Goal: Task Accomplishment & Management: Manage account settings

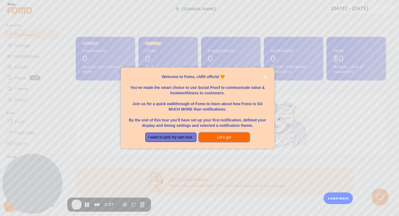
click at [221, 139] on button "Let's go!" at bounding box center [224, 138] width 51 height 10
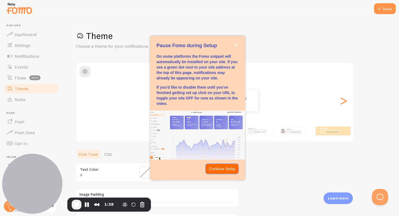
click at [227, 171] on p "Continue Setup" at bounding box center [222, 168] width 26 height 5
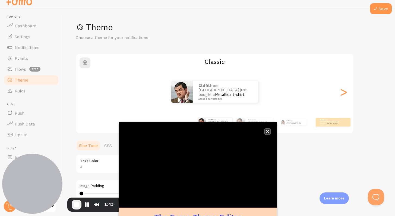
click at [267, 131] on icon "close," at bounding box center [267, 131] width 3 height 3
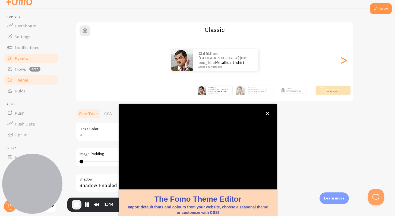
scroll to position [37, 0]
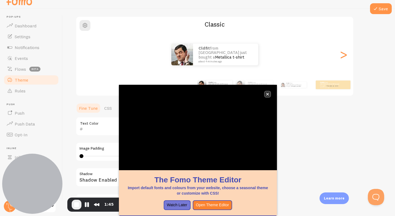
click at [266, 95] on icon "close," at bounding box center [267, 94] width 3 height 3
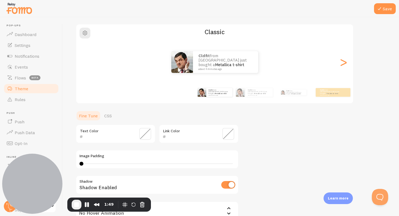
scroll to position [39, 0]
click at [88, 205] on button "Pause Recording" at bounding box center [87, 205] width 9 height 9
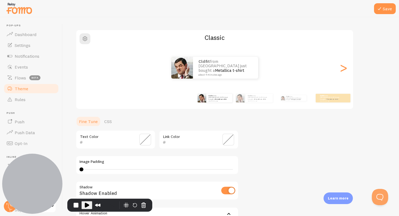
scroll to position [2, 0]
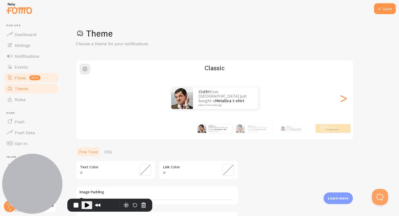
click at [20, 82] on link "Flows beta" at bounding box center [31, 77] width 56 height 11
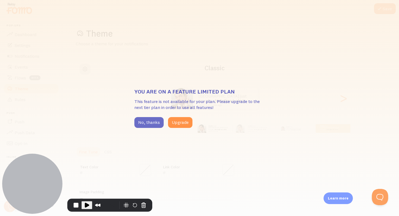
click at [151, 124] on button "No, thanks" at bounding box center [148, 122] width 29 height 11
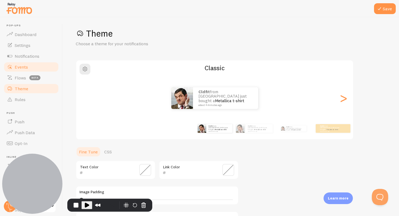
click at [18, 66] on span "Events" at bounding box center [21, 66] width 13 height 5
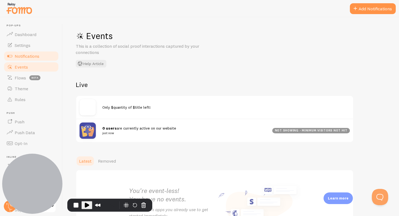
click at [29, 55] on span "Notifications" at bounding box center [27, 55] width 25 height 5
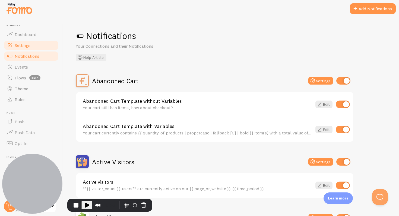
click at [29, 46] on span "Settings" at bounding box center [23, 45] width 16 height 5
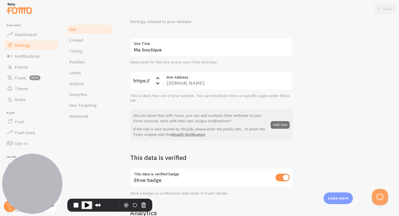
scroll to position [48, 0]
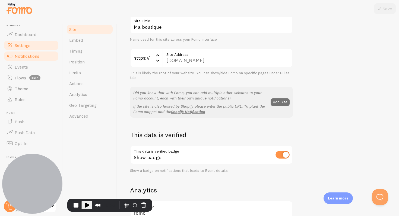
click at [20, 55] on span "Notifications" at bounding box center [27, 55] width 25 height 5
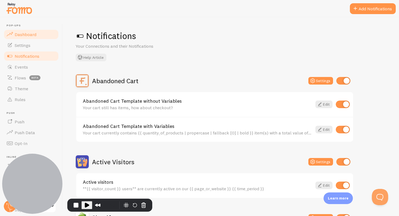
click at [22, 35] on span "Dashboard" at bounding box center [26, 34] width 22 height 5
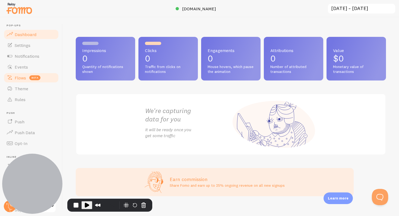
click at [36, 77] on span "beta" at bounding box center [34, 77] width 11 height 5
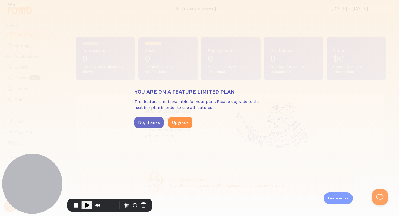
click at [146, 123] on button "No, thanks" at bounding box center [148, 122] width 29 height 11
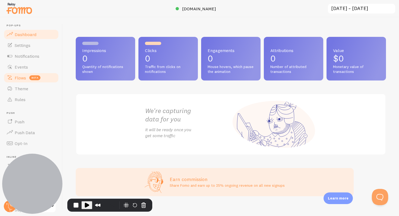
click at [14, 81] on link "Flows beta" at bounding box center [31, 77] width 56 height 11
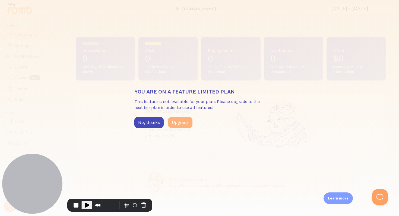
click at [181, 122] on button "Upgrade" at bounding box center [180, 122] width 24 height 11
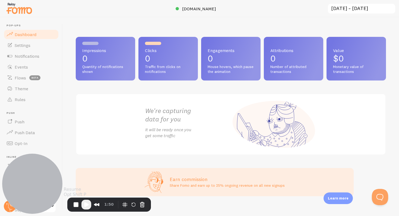
click at [84, 194] on span "Play Recording" at bounding box center [86, 205] width 7 height 7
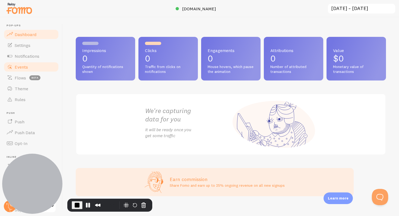
click at [26, 65] on span "Events" at bounding box center [21, 66] width 13 height 5
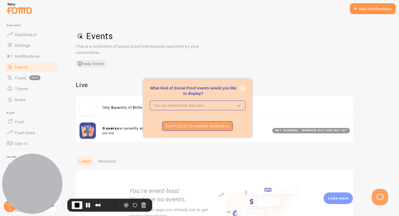
click at [201, 86] on button "close," at bounding box center [243, 89] width 6 height 6
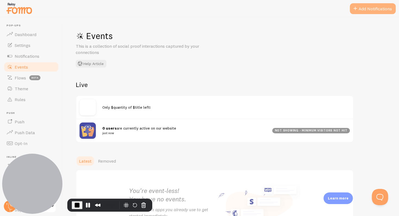
click at [201, 11] on button "Add Notifications" at bounding box center [373, 8] width 46 height 11
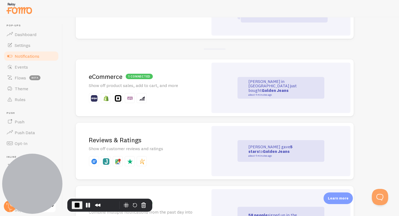
scroll to position [40, 0]
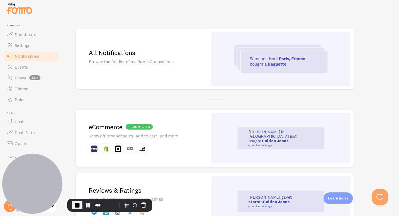
click at [201, 134] on p "John in San Francisco just bought Golden Jeans about 4 minutes ago" at bounding box center [275, 138] width 54 height 17
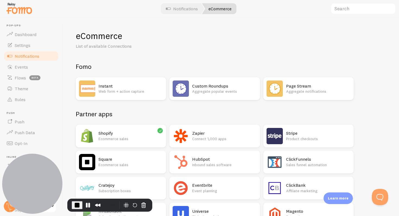
click at [114, 134] on h2 "Shopify" at bounding box center [131, 134] width 64 height 6
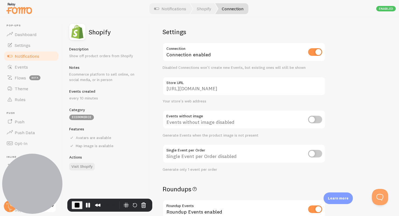
scroll to position [9, 0]
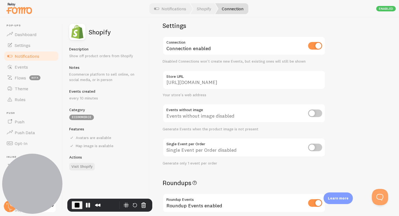
click at [94, 91] on h5 "Events created" at bounding box center [106, 91] width 74 height 5
click at [94, 95] on div "Events created every 10 minutes" at bounding box center [106, 95] width 74 height 12
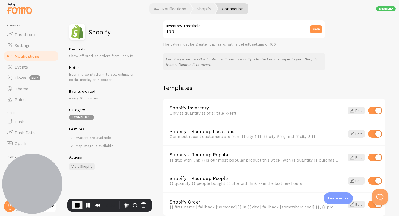
scroll to position [355, 0]
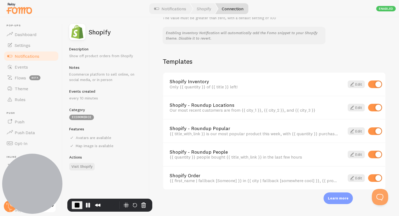
click at [201, 9] on div "Enabled" at bounding box center [386, 8] width 20 height 5
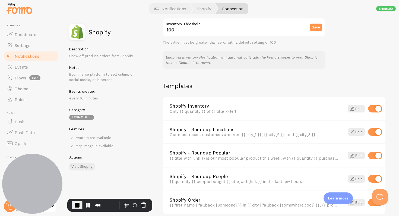
scroll to position [245, 0]
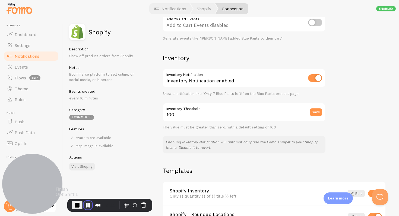
click at [88, 194] on button "Pause Recording" at bounding box center [88, 205] width 9 height 9
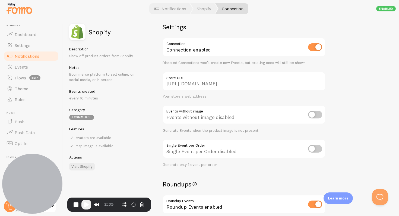
scroll to position [0, 0]
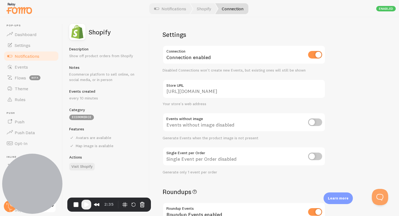
click at [24, 55] on span "Notifications" at bounding box center [27, 55] width 25 height 5
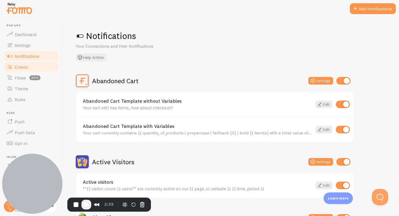
click at [35, 68] on link "Events" at bounding box center [31, 67] width 56 height 11
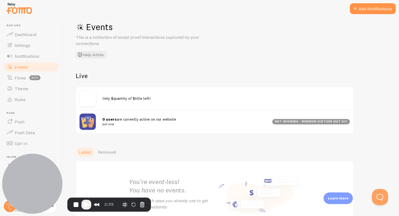
scroll to position [49, 0]
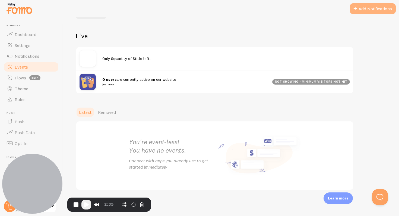
click at [201, 10] on button "Add Notifications" at bounding box center [373, 8] width 46 height 11
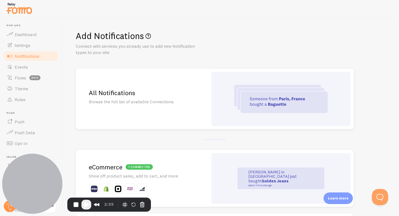
click at [201, 91] on img at bounding box center [280, 99] width 93 height 28
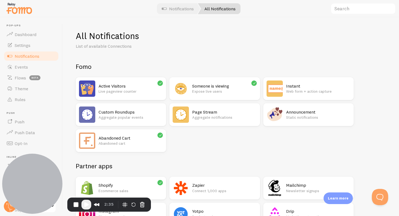
click at [121, 188] on h2 "Shopify" at bounding box center [131, 186] width 64 height 6
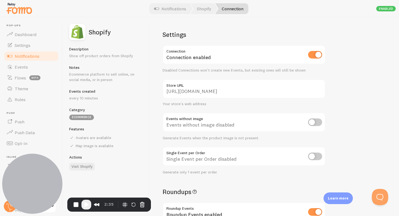
click at [201, 121] on input "checkbox" at bounding box center [315, 123] width 14 height 8
checkbox input "true"
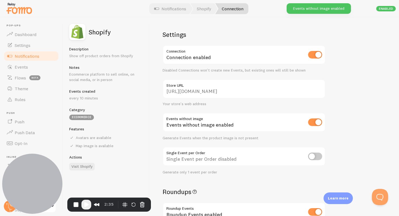
click at [201, 153] on input "checkbox" at bounding box center [315, 157] width 14 height 8
checkbox input "true"
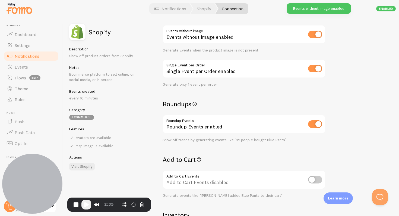
scroll to position [107, 0]
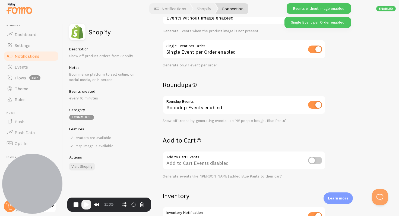
click at [201, 158] on input "checkbox" at bounding box center [315, 161] width 14 height 8
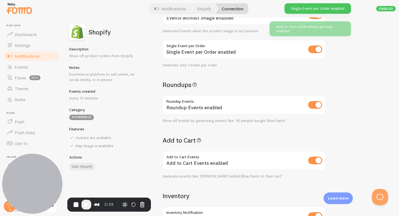
click at [201, 159] on input "checkbox" at bounding box center [315, 161] width 14 height 8
checkbox input "false"
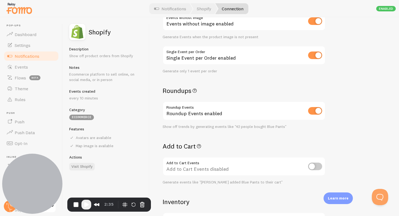
scroll to position [0, 0]
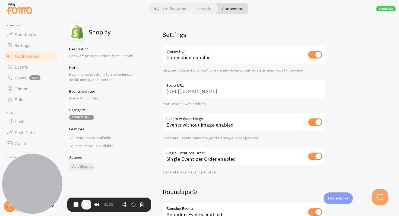
click at [24, 55] on span "Notifications" at bounding box center [27, 55] width 25 height 5
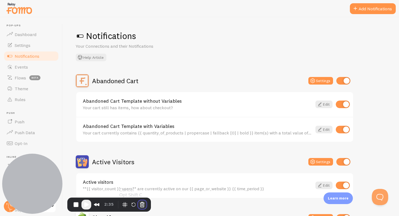
click at [140, 194] on button "Cancel Recording" at bounding box center [142, 205] width 9 height 9
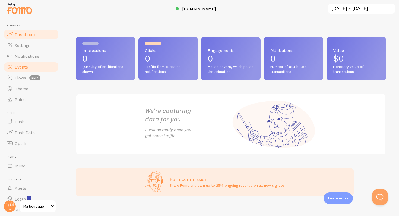
click at [19, 67] on span "Events" at bounding box center [21, 66] width 13 height 5
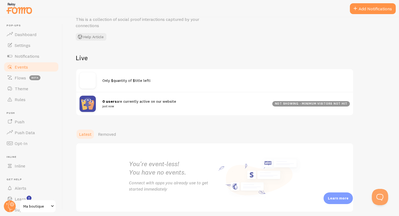
scroll to position [49, 0]
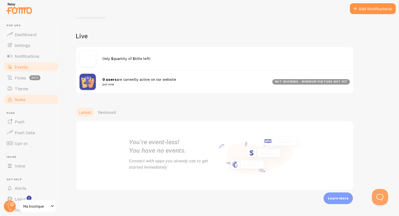
click at [22, 101] on span "Rules" at bounding box center [20, 99] width 11 height 5
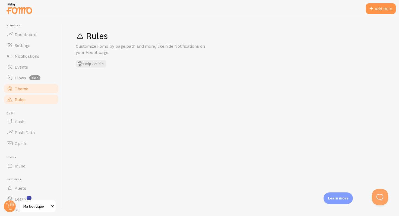
click at [26, 89] on span "Theme" at bounding box center [22, 88] width 14 height 5
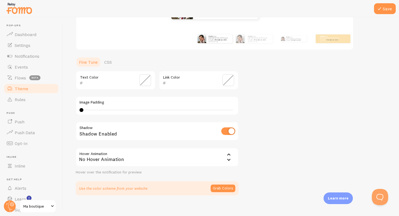
scroll to position [98, 0]
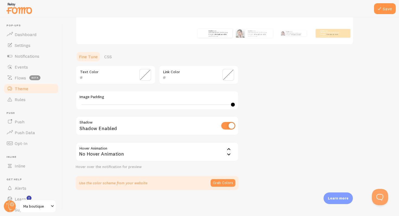
drag, startPoint x: 193, startPoint y: 102, endPoint x: 273, endPoint y: 106, distance: 80.2
click at [273, 106] on div "Theme Choose a theme for your notifications Classic cldfit from [GEOGRAPHIC_DAT…" at bounding box center [231, 62] width 310 height 258
type input "0"
drag, startPoint x: 54, startPoint y: 105, endPoint x: 19, endPoint y: 107, distance: 34.8
click at [19, 107] on main "Pop-ups Dashboard Settings Notifications Events Flows beta Theme Rules [GEOGRAP…" at bounding box center [199, 116] width 399 height 199
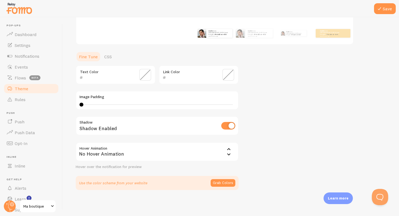
scroll to position [0, 0]
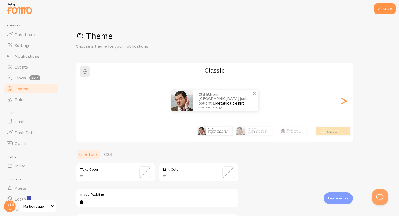
click at [189, 103] on img at bounding box center [182, 101] width 22 height 22
click at [348, 102] on div "cldfit from [GEOGRAPHIC_DATA] just bought a Metallica t-shirt about 4 minutes a…" at bounding box center [214, 101] width 277 height 22
click at [346, 103] on div ">" at bounding box center [343, 100] width 7 height 39
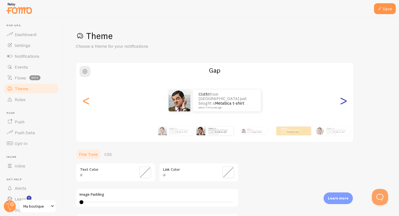
click at [344, 103] on div ">" at bounding box center [343, 100] width 7 height 39
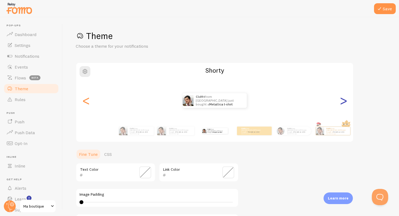
click at [344, 103] on div ">" at bounding box center [343, 100] width 7 height 39
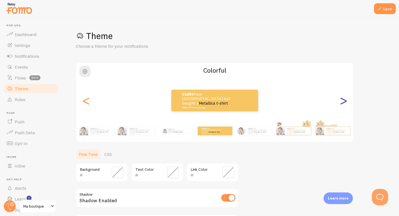
click at [344, 103] on div ">" at bounding box center [343, 100] width 7 height 39
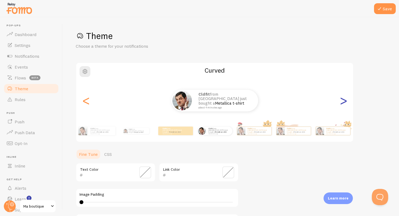
click at [344, 103] on div ">" at bounding box center [343, 100] width 7 height 39
type input "0"
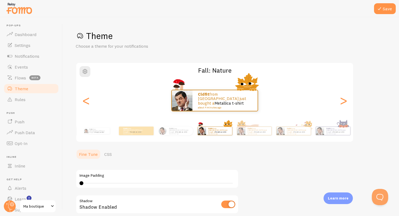
click at [349, 99] on div "cldfit from [GEOGRAPHIC_DATA] just bought a Metallica t-shirt about 4 minutes a…" at bounding box center [214, 101] width 277 height 22
click at [343, 104] on div ">" at bounding box center [343, 100] width 7 height 39
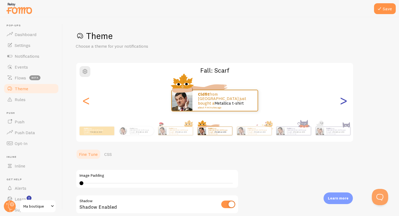
click at [343, 104] on div ">" at bounding box center [343, 100] width 7 height 39
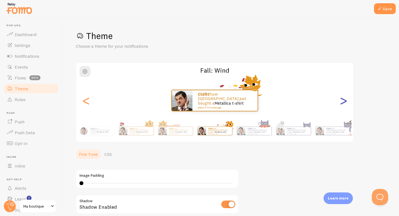
click at [343, 104] on div ">" at bounding box center [343, 100] width 7 height 39
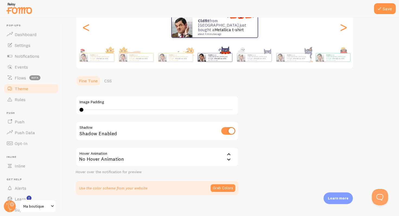
scroll to position [79, 0]
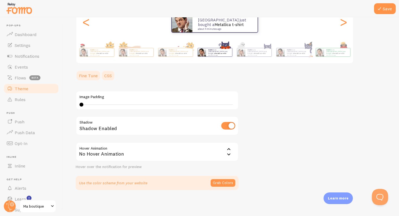
click at [104, 77] on link "CSS" at bounding box center [108, 75] width 14 height 11
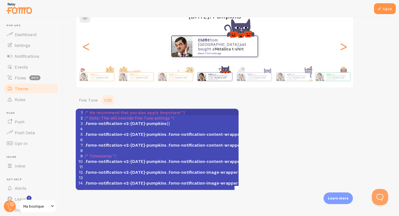
scroll to position [54, 0]
click at [86, 100] on link "Fine Tune" at bounding box center [88, 100] width 25 height 11
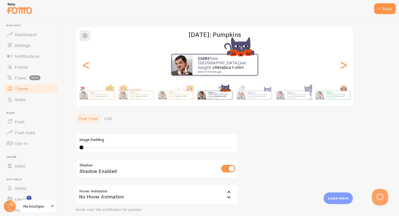
scroll to position [4, 0]
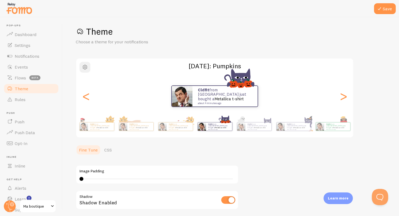
click at [83, 66] on span "button" at bounding box center [85, 67] width 7 height 7
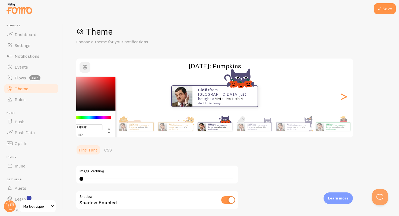
click at [85, 68] on span "button" at bounding box center [85, 67] width 7 height 7
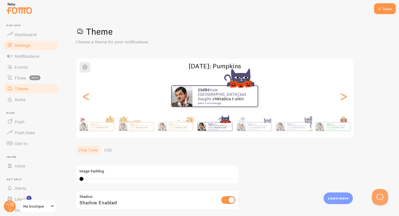
click at [21, 48] on span "Settings" at bounding box center [23, 45] width 16 height 5
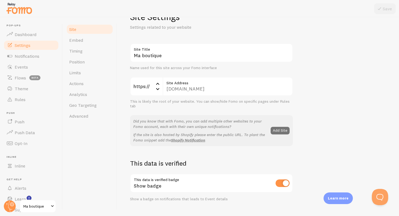
scroll to position [20, 0]
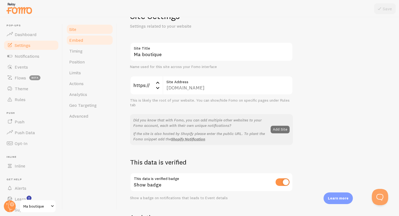
click at [76, 42] on span "Embed" at bounding box center [76, 39] width 14 height 5
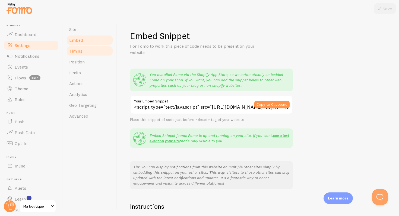
click at [81, 51] on span "Timing" at bounding box center [75, 50] width 13 height 5
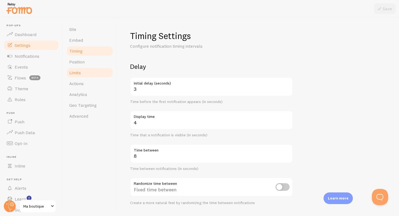
click at [84, 74] on link "Limits" at bounding box center [90, 72] width 48 height 11
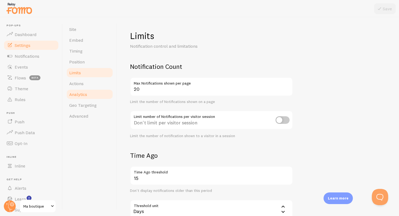
click at [84, 97] on span "Analytics" at bounding box center [78, 94] width 18 height 5
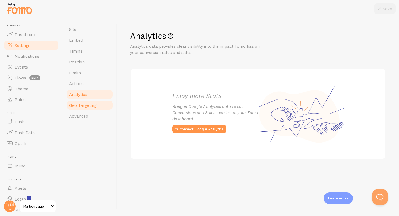
click at [92, 107] on span "Geo Targeting" at bounding box center [82, 105] width 27 height 5
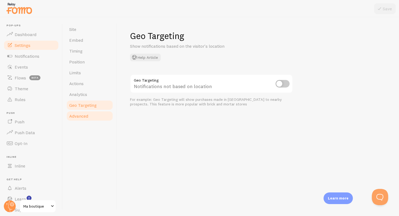
click at [92, 113] on link "Advanced" at bounding box center [90, 116] width 48 height 11
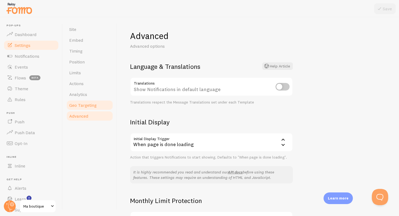
click at [89, 106] on span "Geo Targeting" at bounding box center [82, 105] width 27 height 5
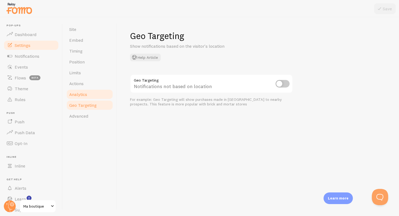
click at [84, 90] on link "Analytics" at bounding box center [90, 94] width 48 height 11
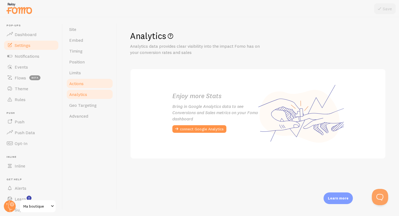
click at [83, 86] on span "Actions" at bounding box center [76, 83] width 14 height 5
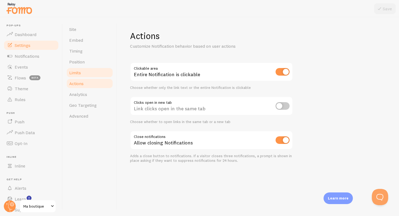
click at [79, 70] on span "Limits" at bounding box center [75, 72] width 12 height 5
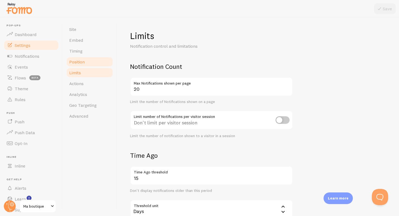
click at [80, 62] on span "Position" at bounding box center [76, 61] width 15 height 5
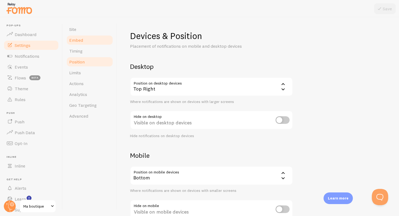
click at [78, 40] on span "Embed" at bounding box center [76, 39] width 14 height 5
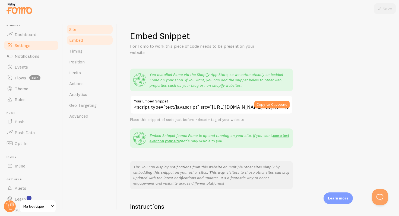
click at [82, 29] on link "Site" at bounding box center [90, 29] width 48 height 11
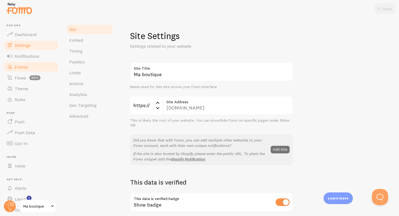
click at [12, 66] on span at bounding box center [10, 67] width 7 height 7
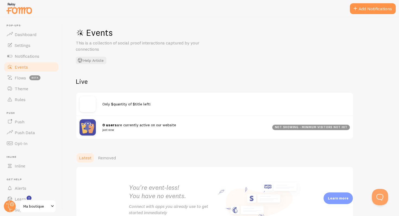
scroll to position [4, 0]
click at [94, 105] on img at bounding box center [88, 104] width 16 height 16
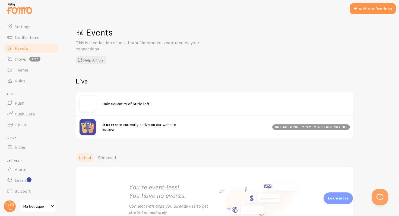
scroll to position [49, 0]
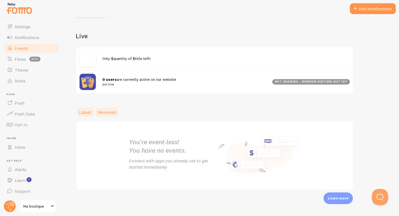
click at [115, 115] on span "Removed" at bounding box center [107, 112] width 18 height 5
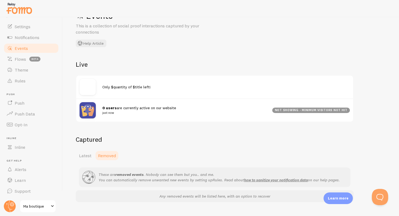
scroll to position [32, 0]
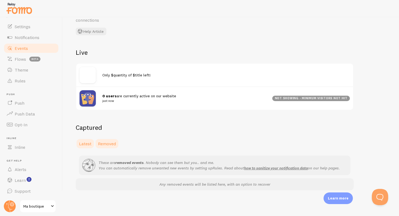
click at [83, 142] on span "Latest" at bounding box center [85, 143] width 12 height 5
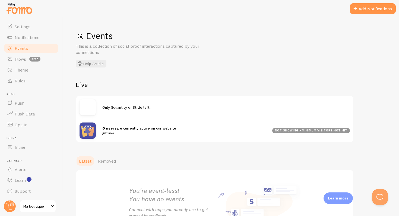
scroll to position [49, 0]
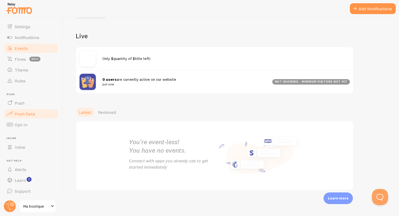
click at [26, 113] on span "Push Data" at bounding box center [25, 113] width 20 height 5
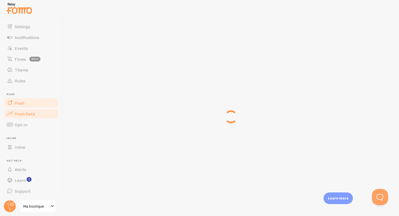
click at [24, 106] on link "Push" at bounding box center [31, 103] width 56 height 11
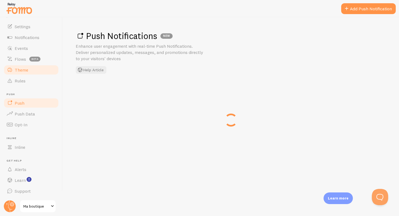
click at [19, 68] on span "Theme" at bounding box center [22, 69] width 14 height 5
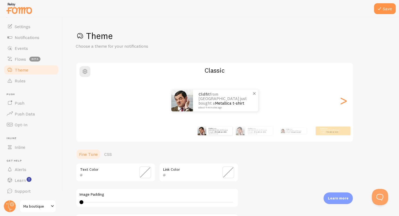
click at [192, 100] on img at bounding box center [182, 101] width 22 height 22
click at [191, 100] on img at bounding box center [182, 101] width 22 height 22
click at [83, 72] on span "button" at bounding box center [85, 71] width 7 height 7
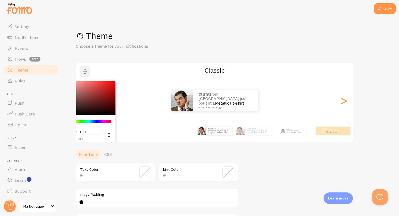
drag, startPoint x: 85, startPoint y: 63, endPoint x: 84, endPoint y: 71, distance: 7.9
click at [85, 63] on div "#FFFFFF hex 255 r 255 g 255 b 0 h 0% s 100% l Classic cldfit from [GEOGRAPHIC_D…" at bounding box center [215, 102] width 278 height 80
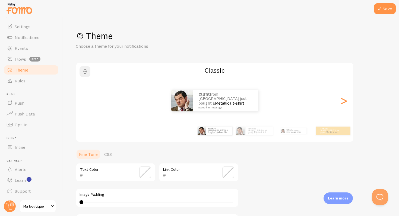
click at [84, 71] on span "button" at bounding box center [85, 71] width 7 height 7
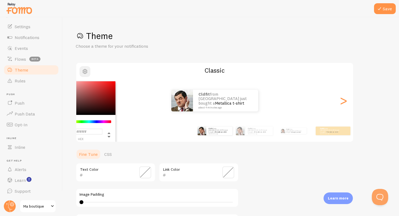
click at [84, 71] on span "button" at bounding box center [85, 71] width 7 height 7
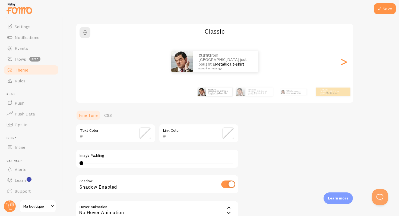
scroll to position [98, 0]
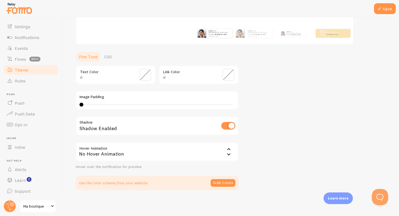
click at [134, 130] on div "Shadow Enabled" at bounding box center [157, 126] width 163 height 20
